Goal: Navigation & Orientation: Find specific page/section

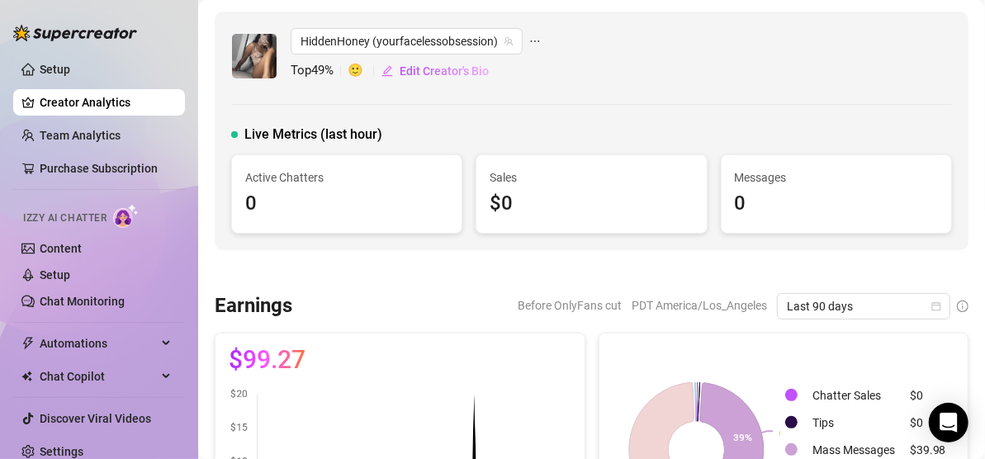
click at [687, 192] on div "Sales $0" at bounding box center [590, 194] width 229 height 78
